Goal: Obtain resource: Download file/media

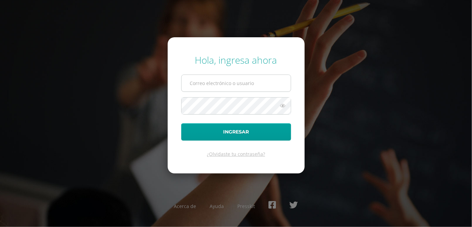
click at [240, 86] on input "text" at bounding box center [236, 83] width 109 height 17
type input "[EMAIL_ADDRESS][DOMAIN_NAME]"
click at [181, 123] on button "Ingresar" at bounding box center [236, 131] width 110 height 17
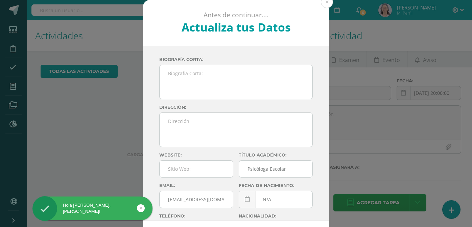
click at [324, 7] on button at bounding box center [327, 2] width 12 height 12
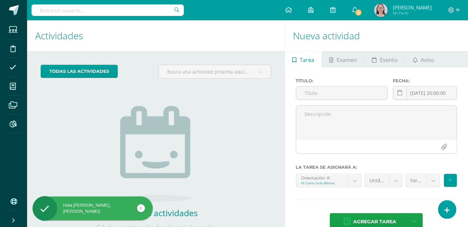
click at [116, 10] on input "text" at bounding box center [107, 10] width 152 height 12
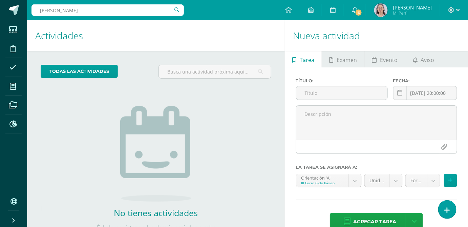
type input "ana isabel"
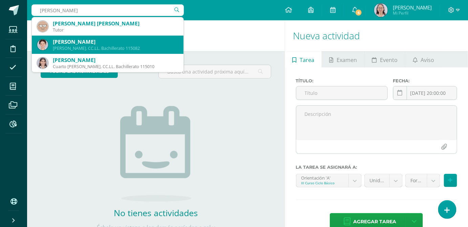
click at [101, 44] on div "Ana Isabel Avila García" at bounding box center [115, 41] width 125 height 7
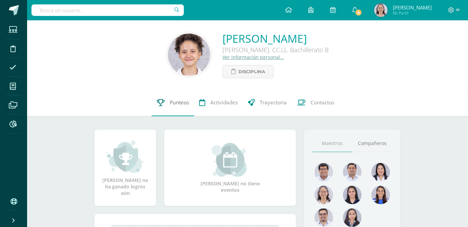
click at [179, 104] on span "Punteos" at bounding box center [179, 102] width 19 height 7
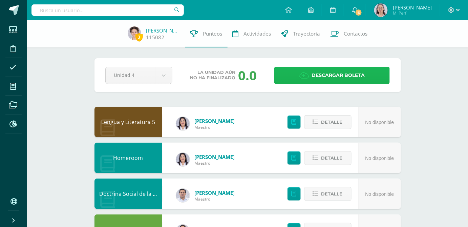
click at [315, 78] on span "Descargar boleta" at bounding box center [337, 75] width 53 height 17
